Goal: Consume media (video, audio)

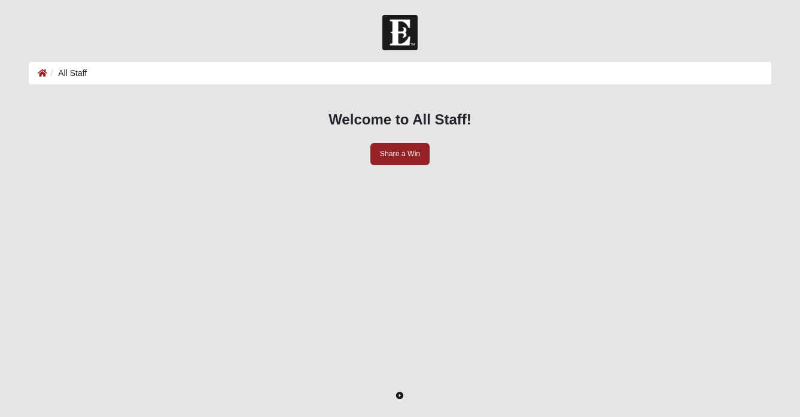
click at [403, 392] on icon "Toggle Play Pause" at bounding box center [399, 395] width 7 height 7
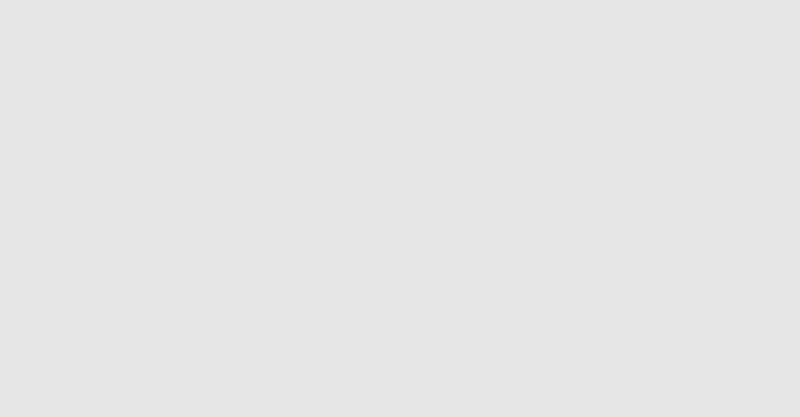
scroll to position [194, 0]
drag, startPoint x: 682, startPoint y: 345, endPoint x: 787, endPoint y: 345, distance: 105.3
click at [787, 345] on form "Header Login Login Status Hello Alyssa My Account Log Out Navigation All Staff …" at bounding box center [400, 176] width 800 height 711
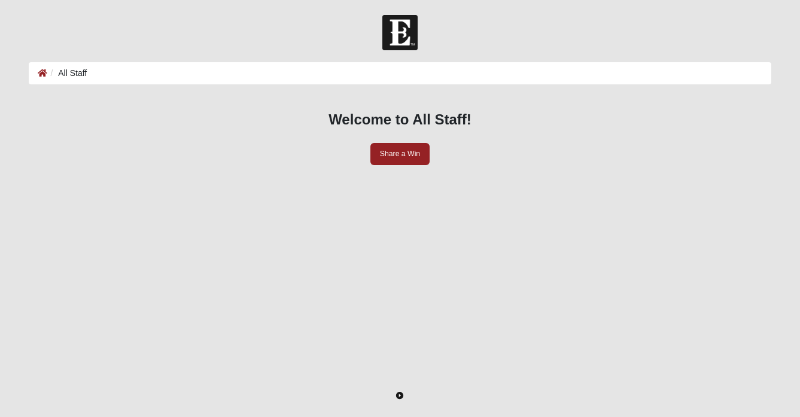
scroll to position [194, 0]
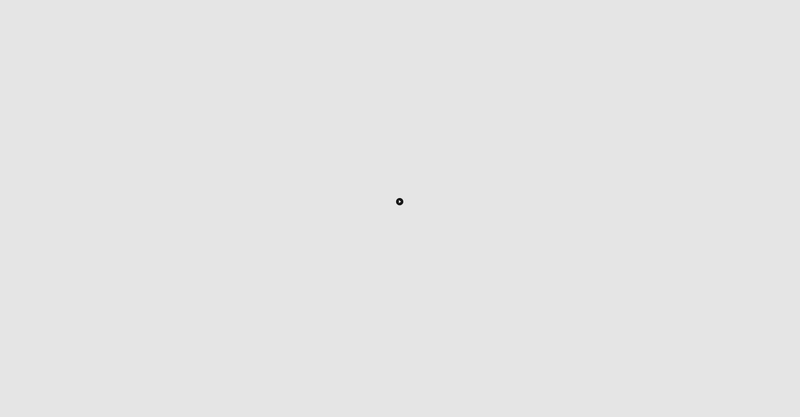
click at [403, 200] on icon "Toggle Play Pause" at bounding box center [399, 201] width 7 height 7
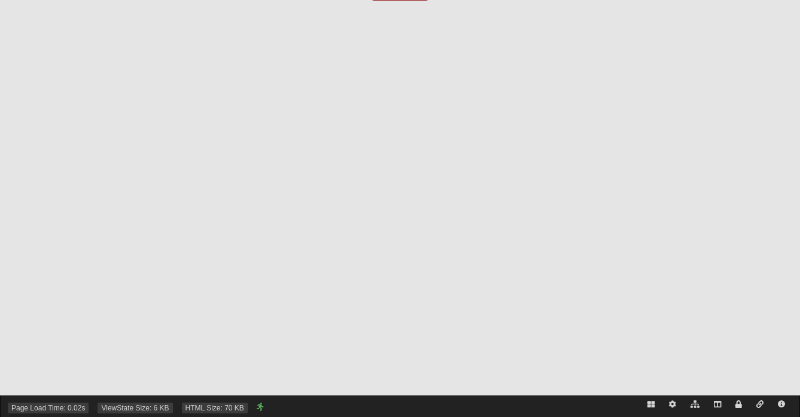
click at [738, 397] on link at bounding box center [738, 404] width 21 height 17
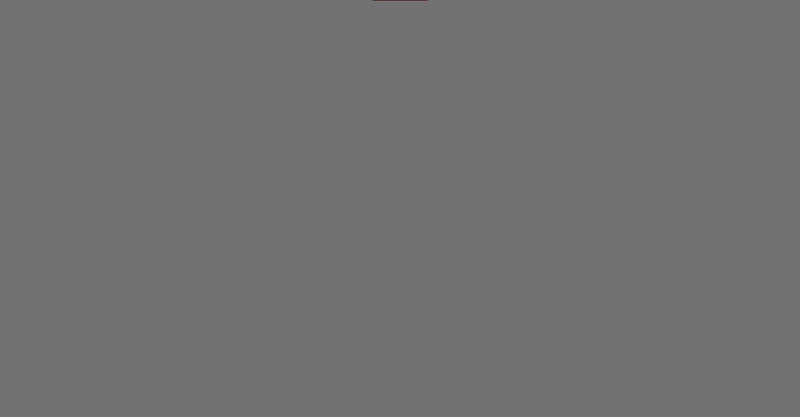
scroll to position [452, 700]
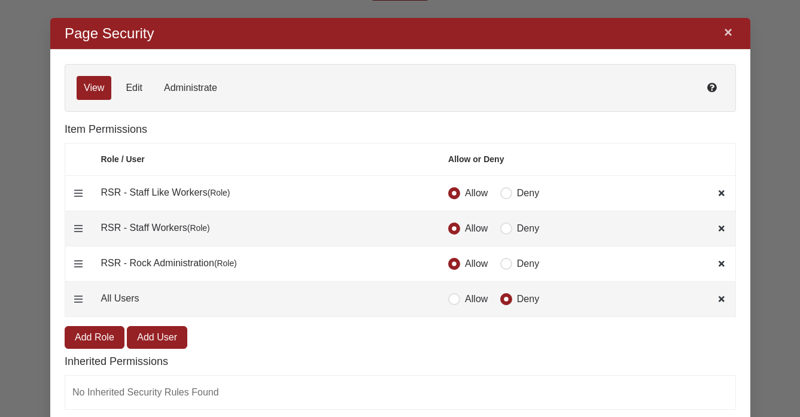
click at [728, 30] on link "×" at bounding box center [728, 33] width 16 height 22
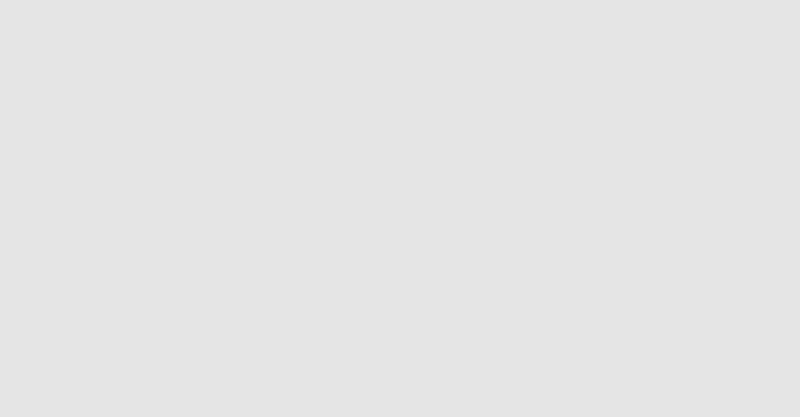
scroll to position [192, 0]
